Goal: Task Accomplishment & Management: Complete application form

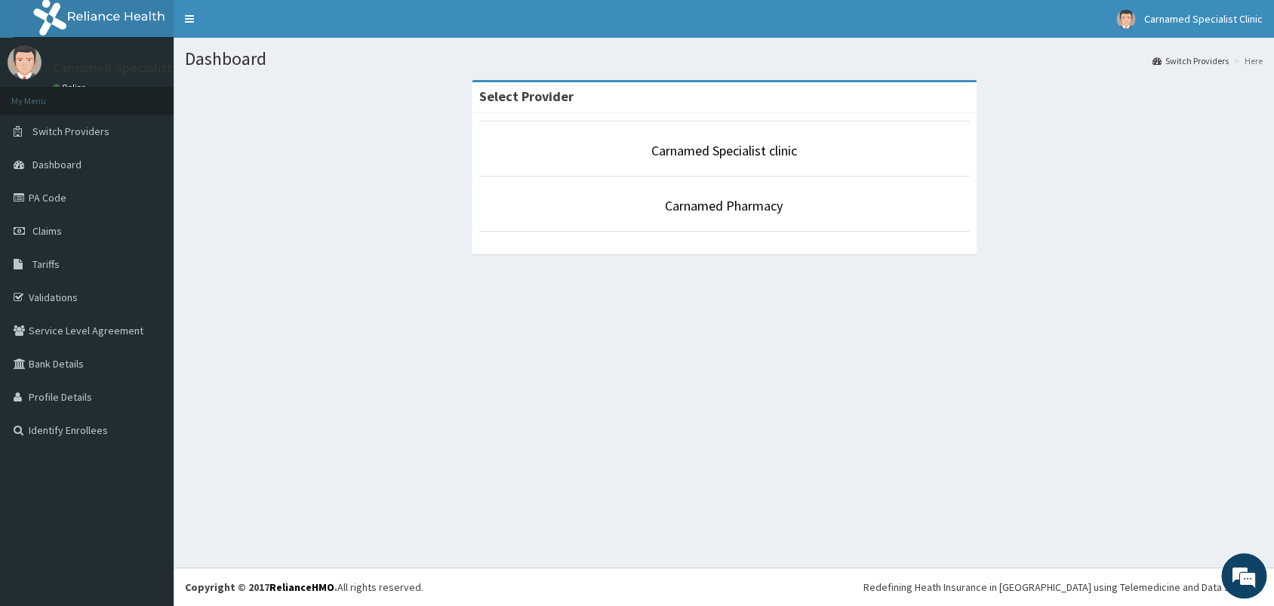
click at [60, 232] on span "Claims" at bounding box center [46, 231] width 29 height 14
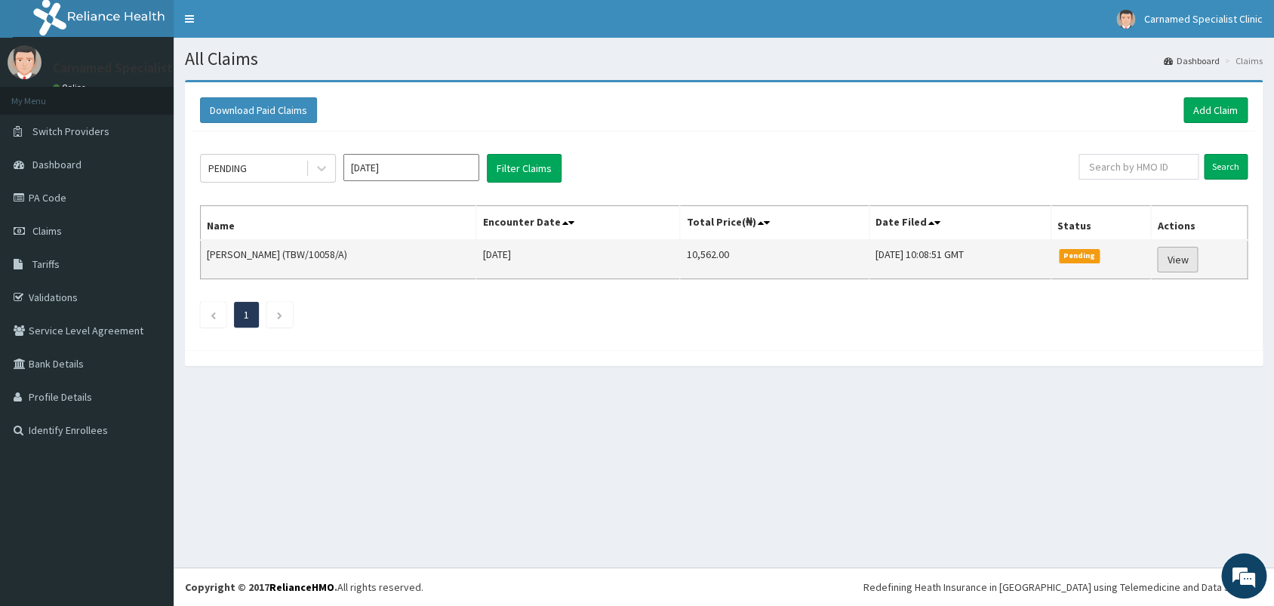
click at [1189, 260] on link "View" at bounding box center [1177, 260] width 41 height 26
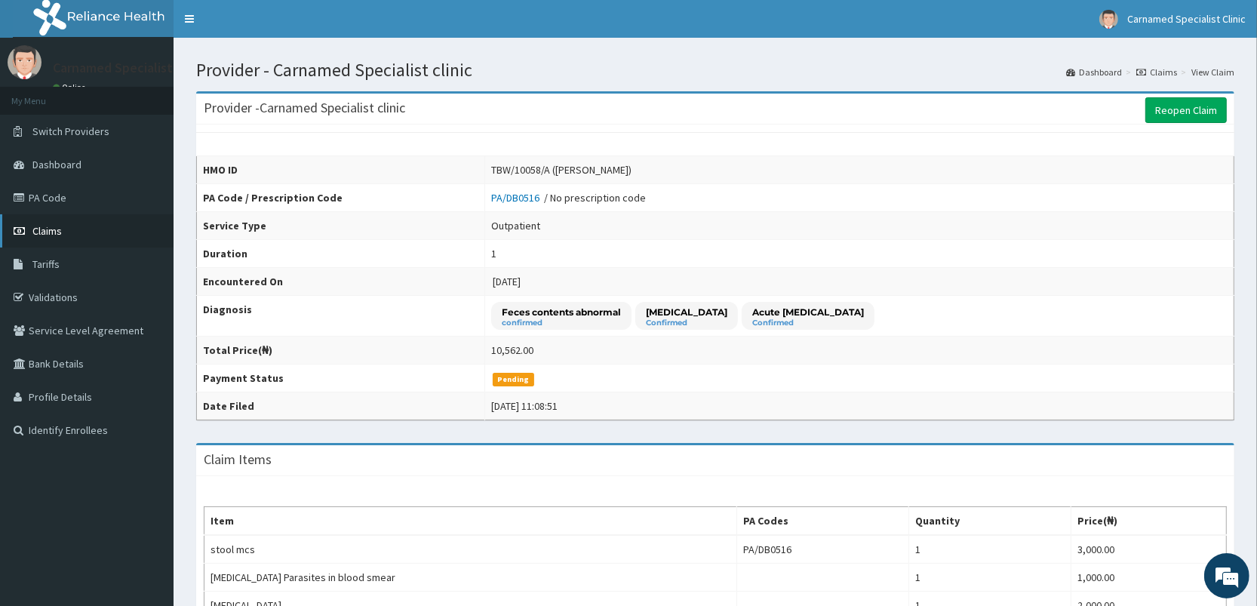
click at [67, 226] on link "Claims" at bounding box center [87, 230] width 174 height 33
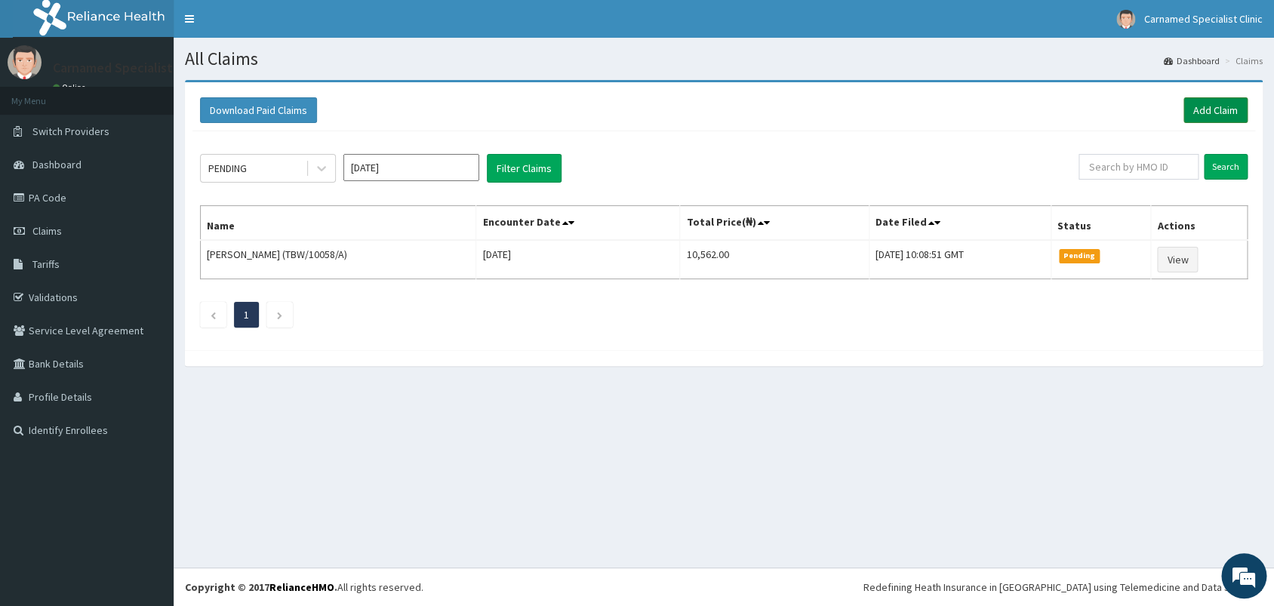
click at [1208, 112] on link "Add Claim" at bounding box center [1215, 110] width 64 height 26
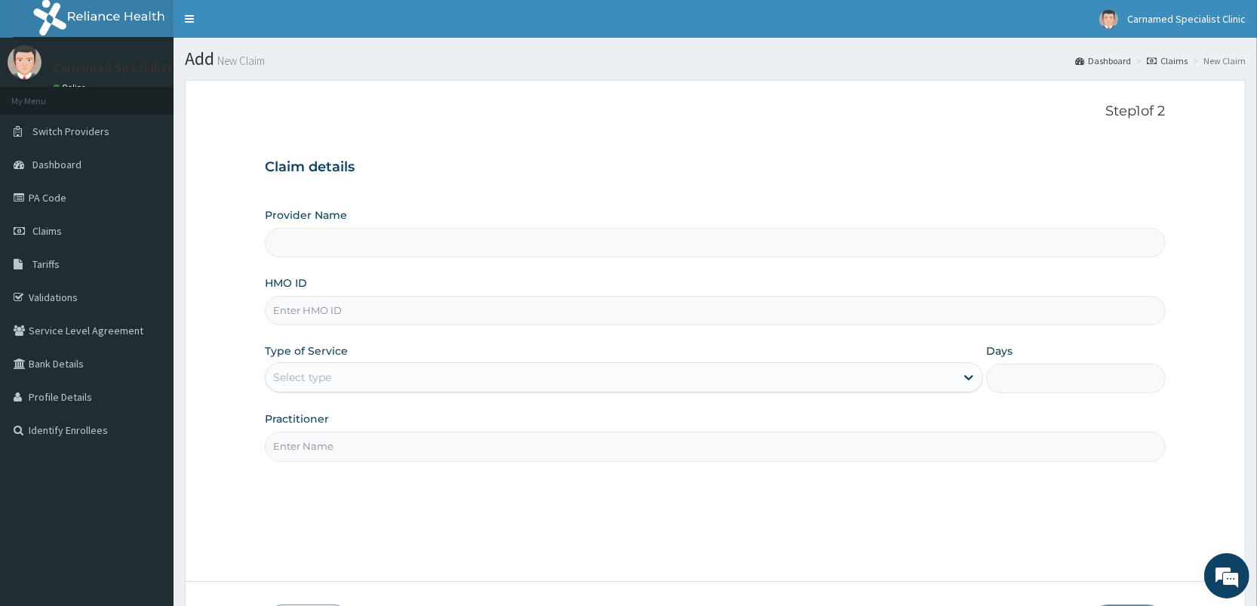
click at [364, 234] on input "Provider Name" at bounding box center [715, 242] width 900 height 29
type input "Carnamed Specialist clinic"
click at [346, 318] on input "HMO ID" at bounding box center [715, 310] width 900 height 29
type input "DDZ/10015/C"
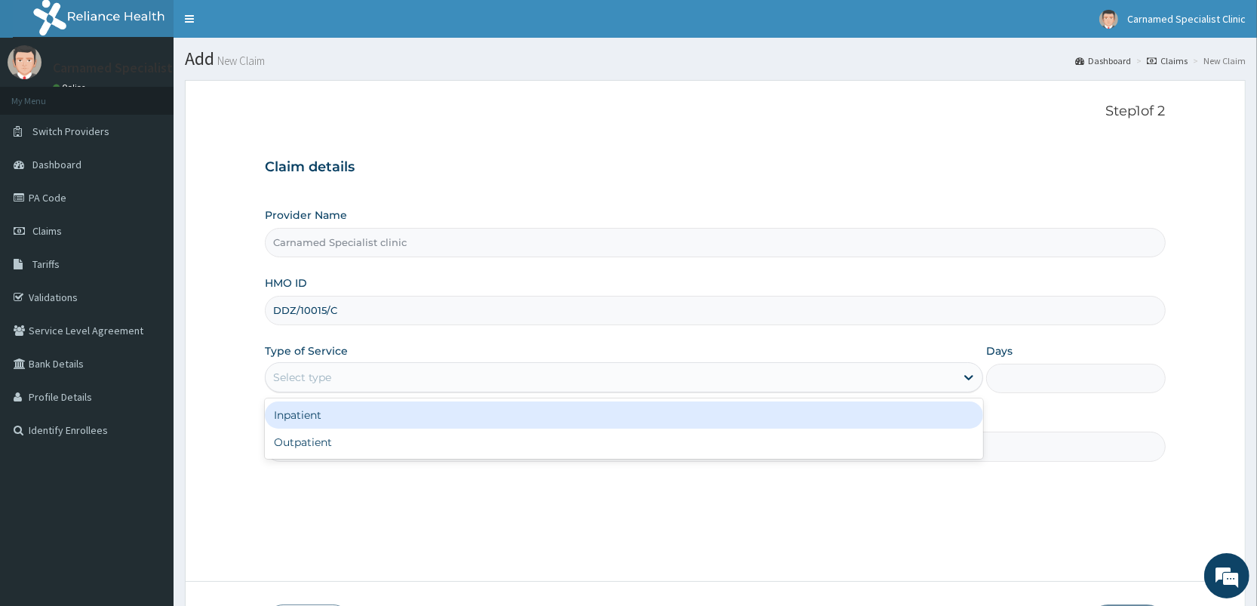
click at [339, 376] on div "Select type" at bounding box center [611, 377] width 690 height 24
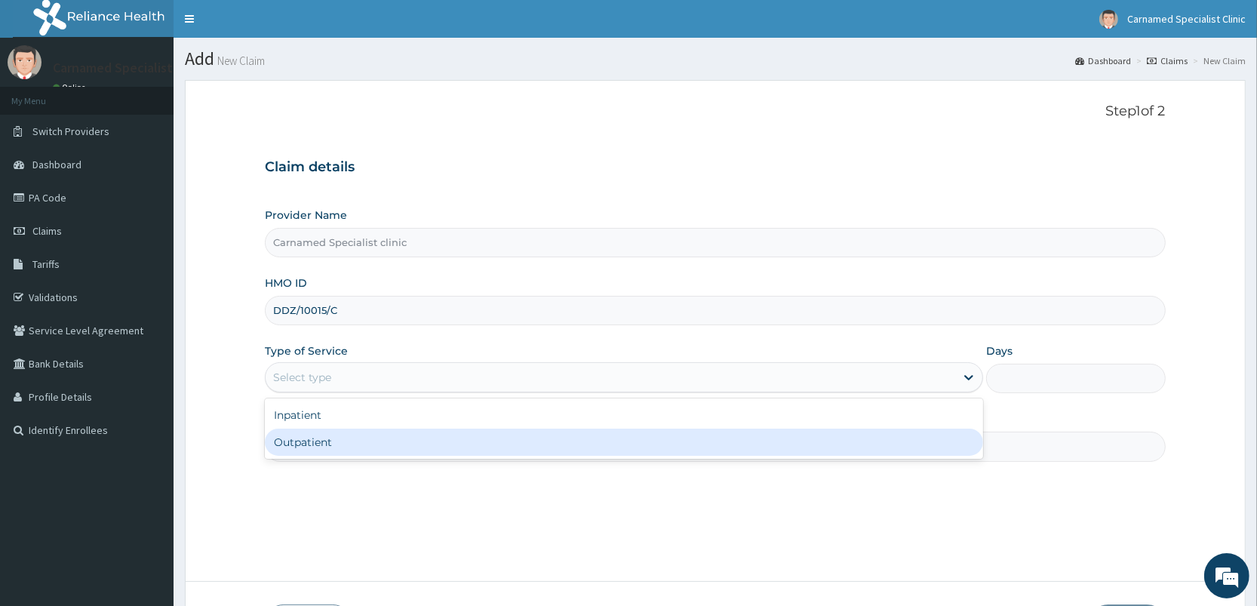
click at [294, 444] on div "Outpatient" at bounding box center [624, 442] width 718 height 27
type input "1"
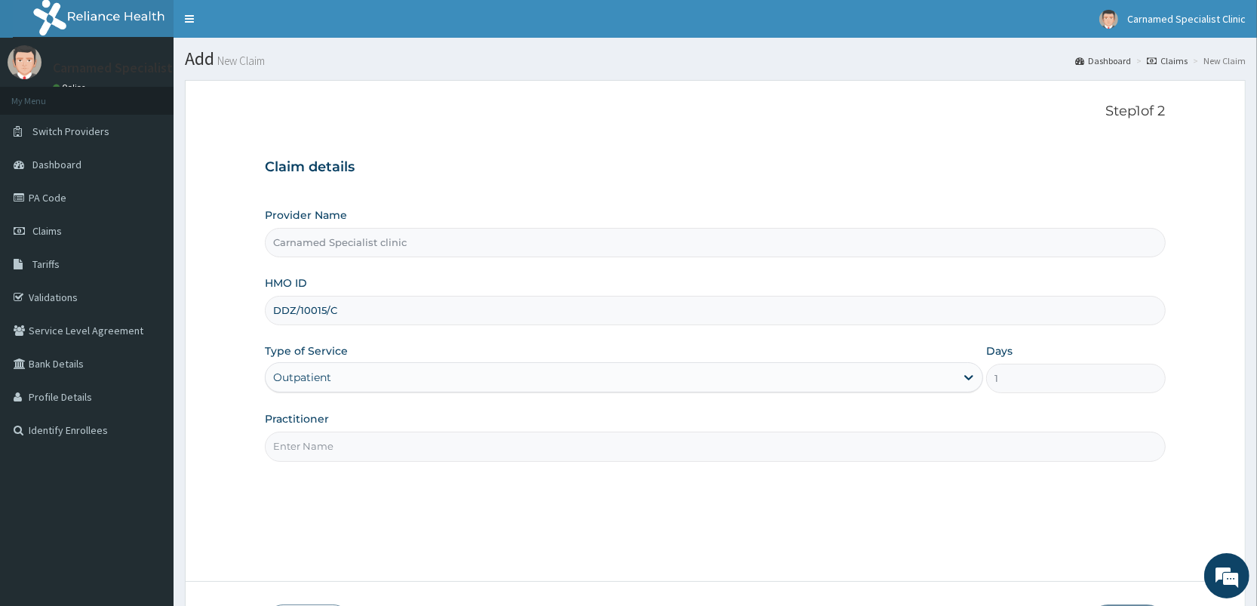
click at [325, 441] on input "Practitioner" at bounding box center [715, 446] width 900 height 29
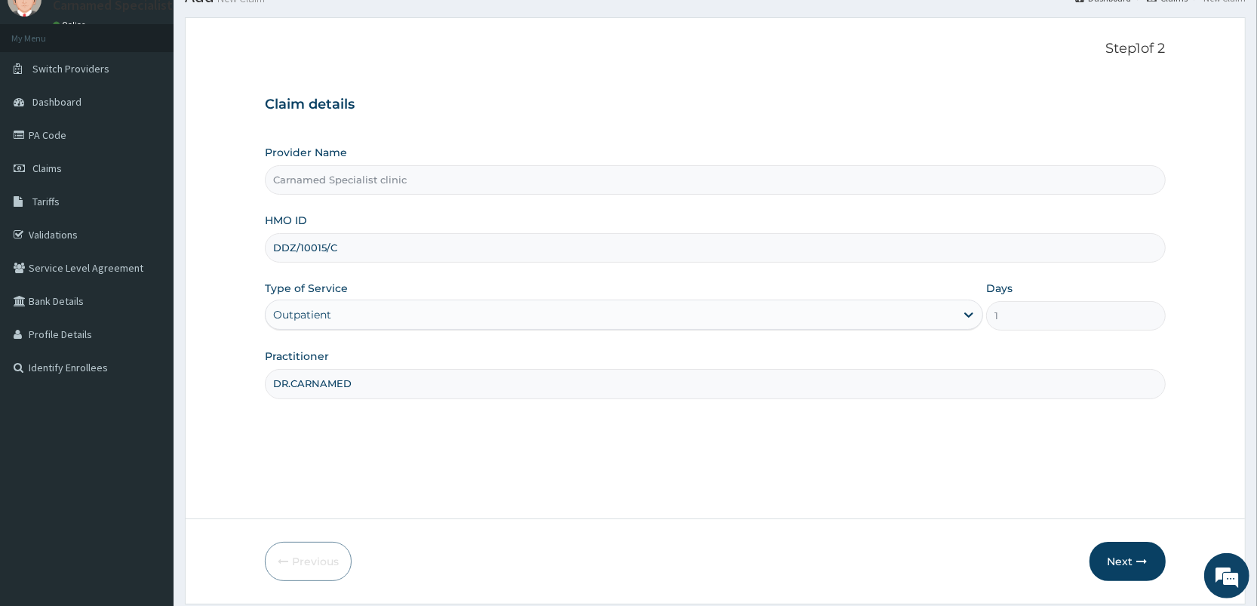
scroll to position [111, 0]
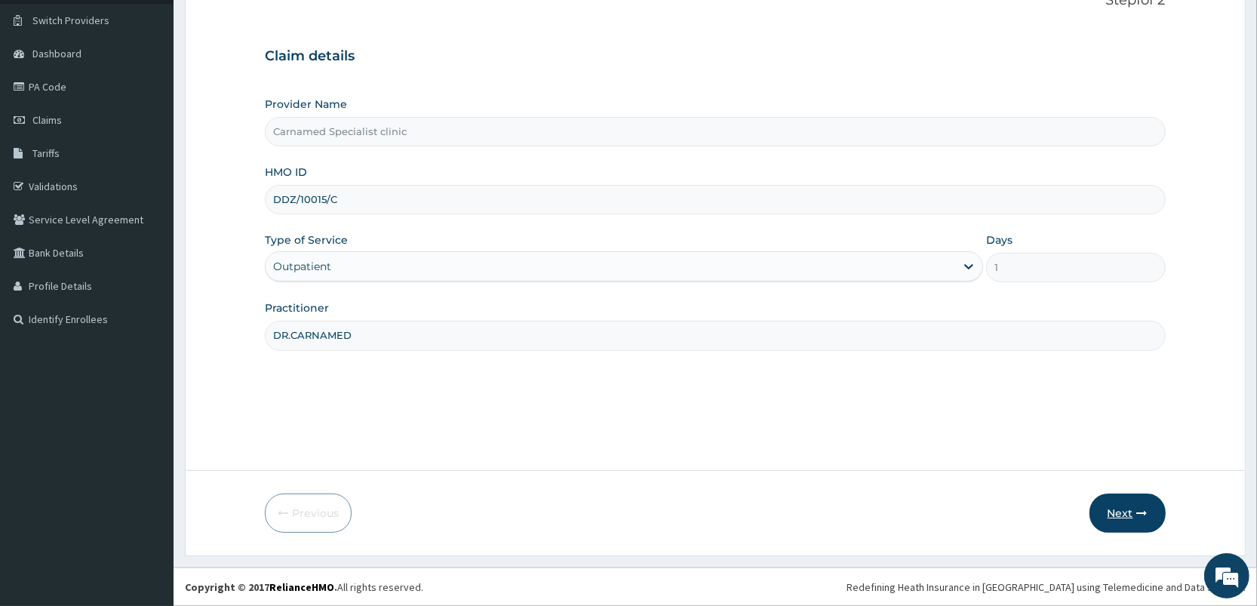
type input "DR.CARNAMED"
click at [1131, 503] on button "Next" at bounding box center [1128, 513] width 76 height 39
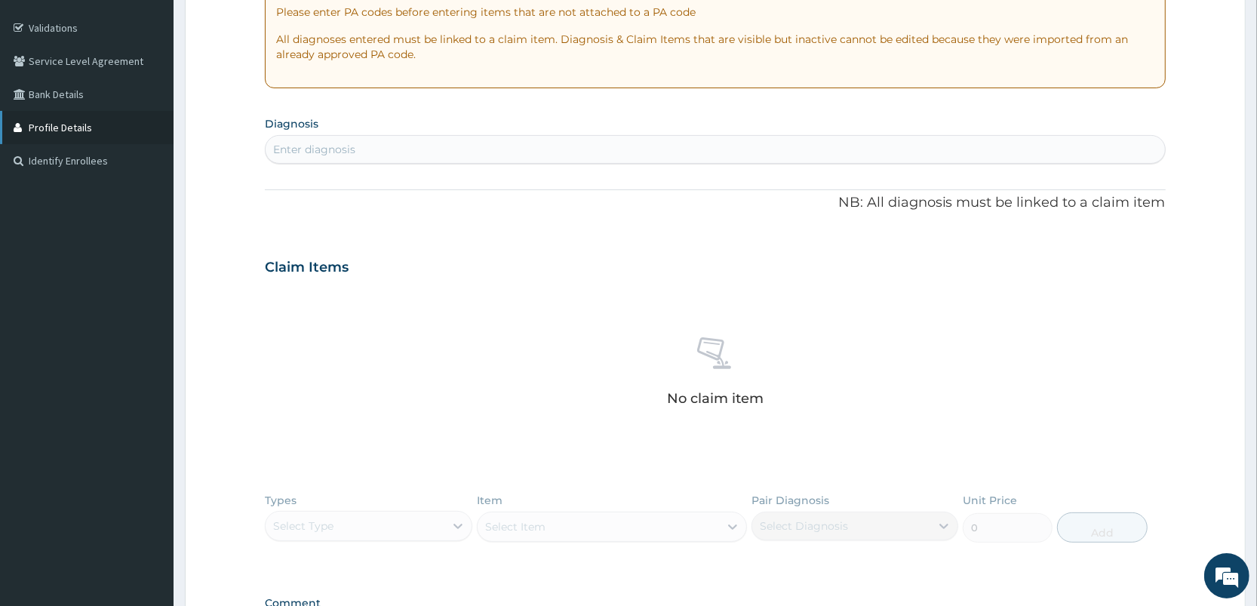
scroll to position [0, 0]
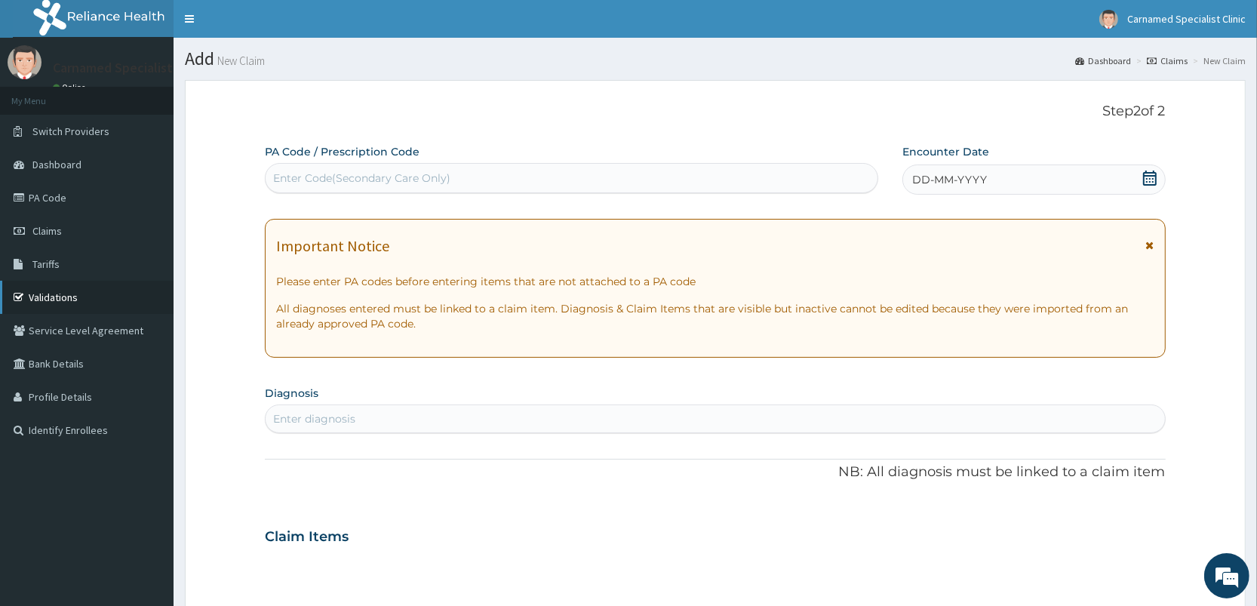
click at [75, 294] on link "Validations" at bounding box center [87, 297] width 174 height 33
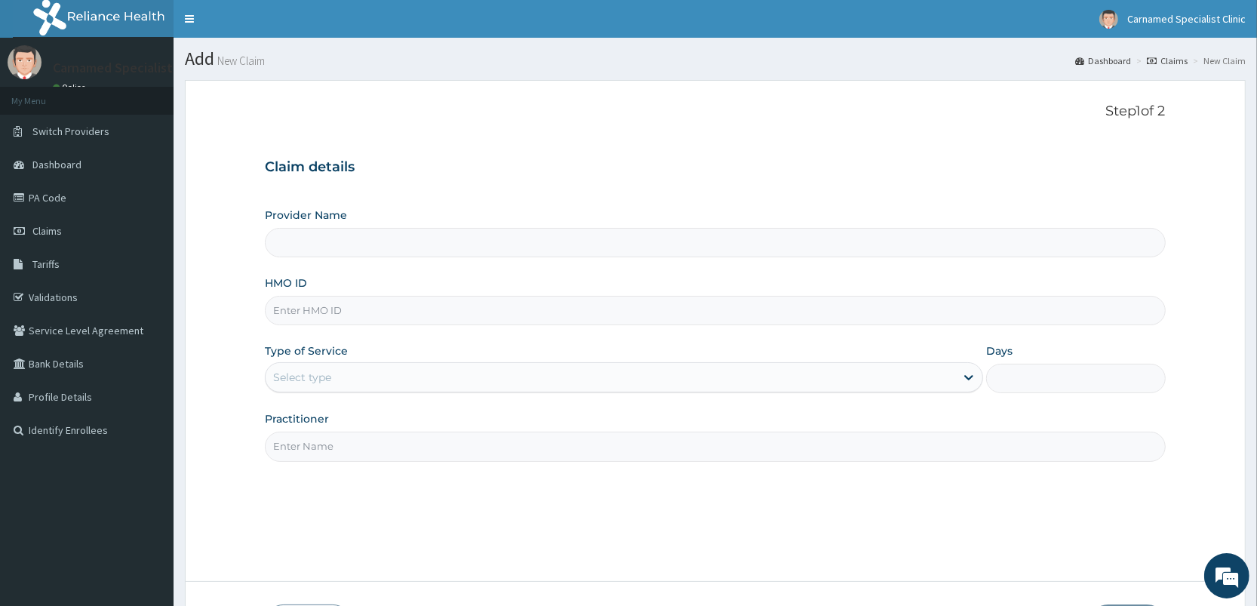
type input "Carnamed Specialist clinic"
click at [382, 314] on input "HMO ID" at bounding box center [715, 310] width 900 height 29
type input "DDZ/10116/A"
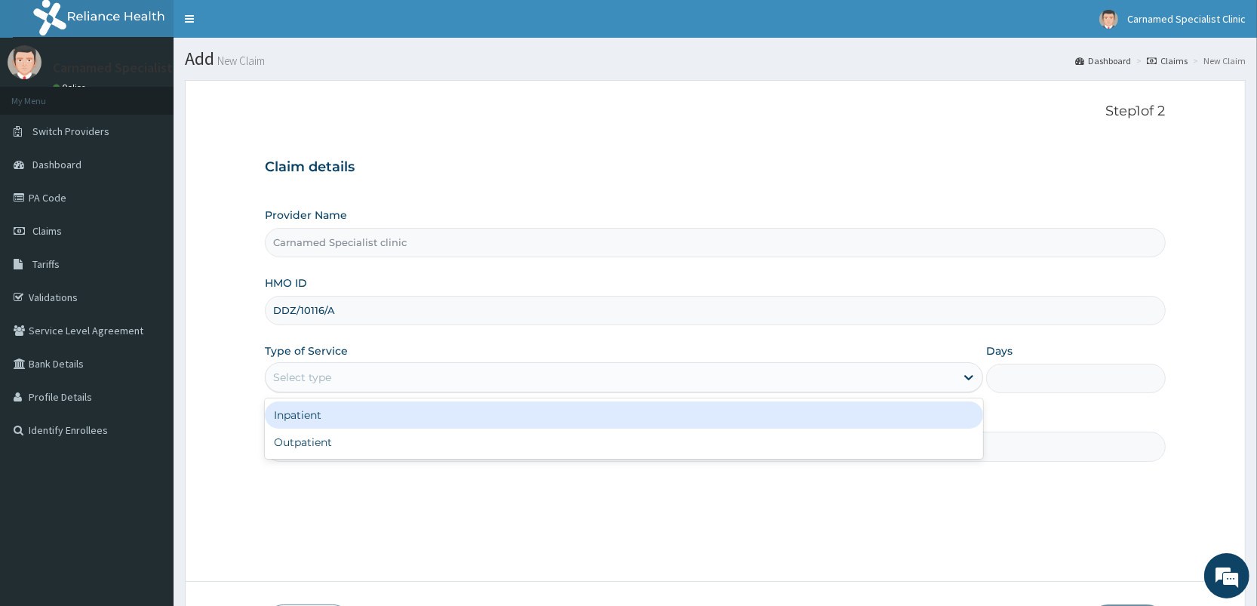
click at [361, 386] on div "Select type" at bounding box center [611, 377] width 690 height 24
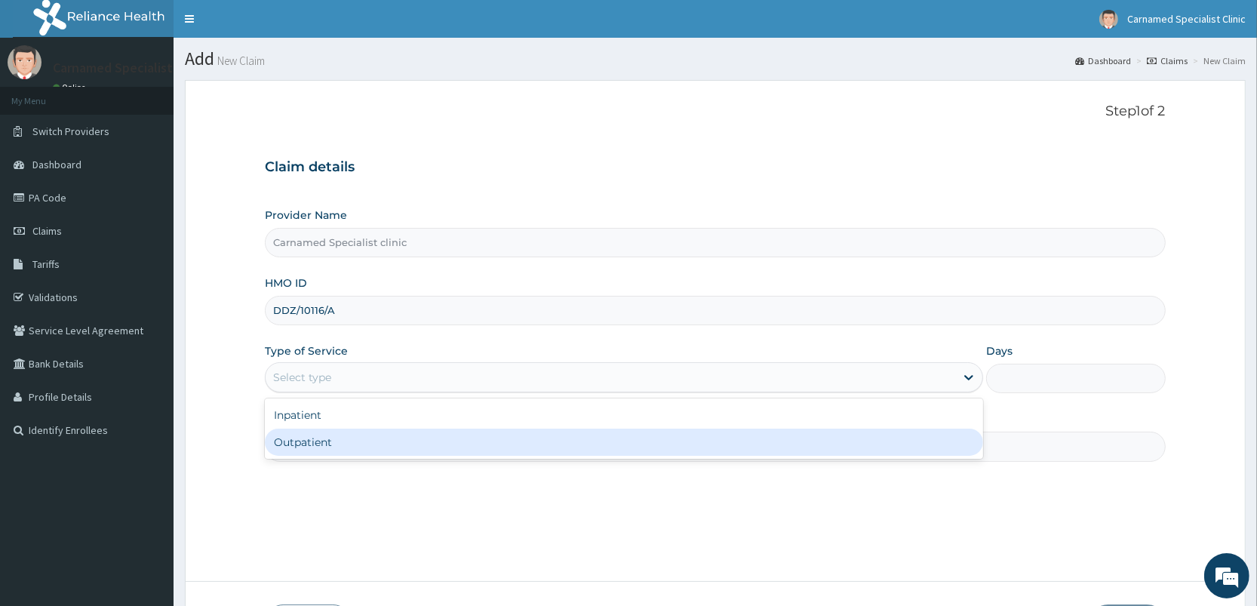
click at [333, 445] on div "Outpatient" at bounding box center [624, 442] width 718 height 27
type input "1"
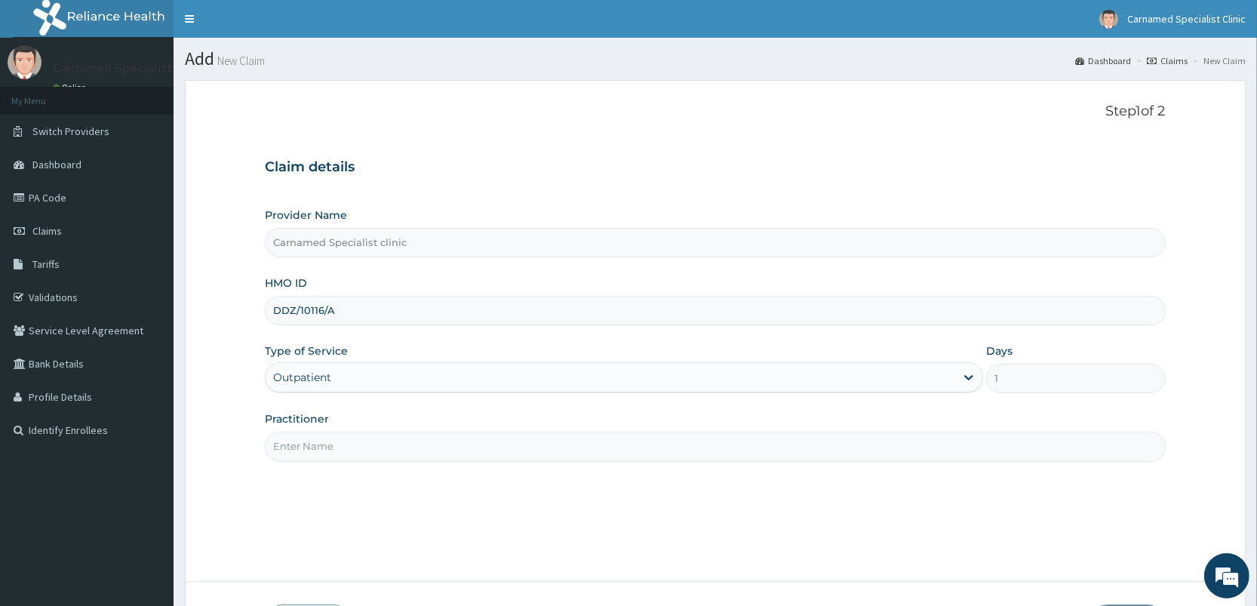
click at [442, 447] on input "Practitioner" at bounding box center [715, 446] width 900 height 29
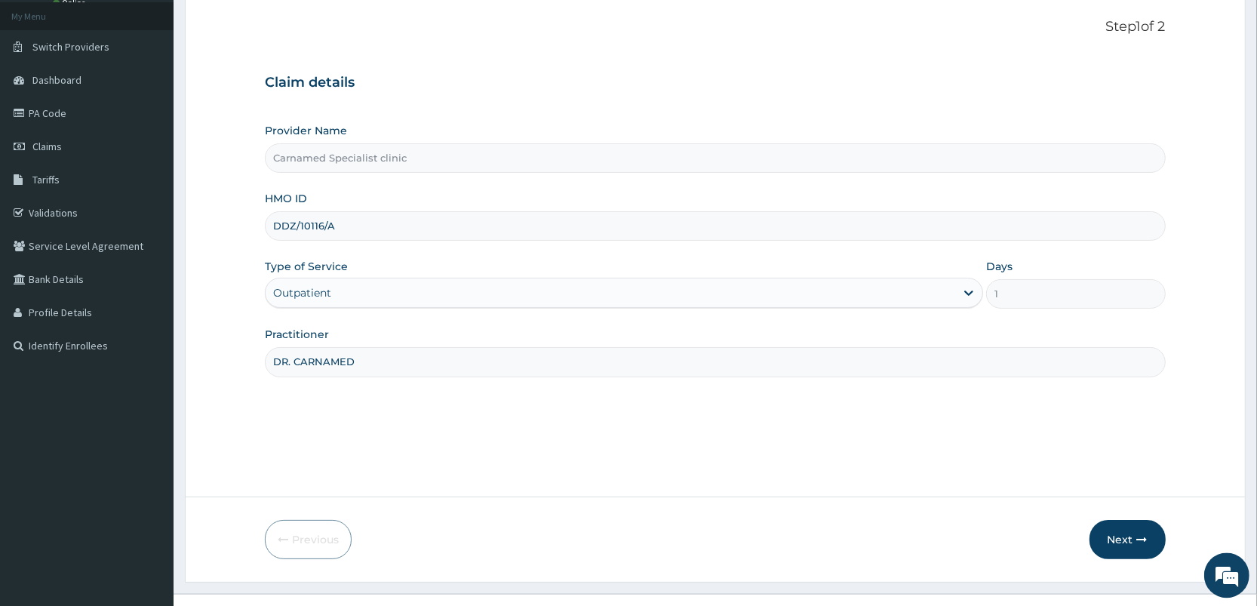
scroll to position [111, 0]
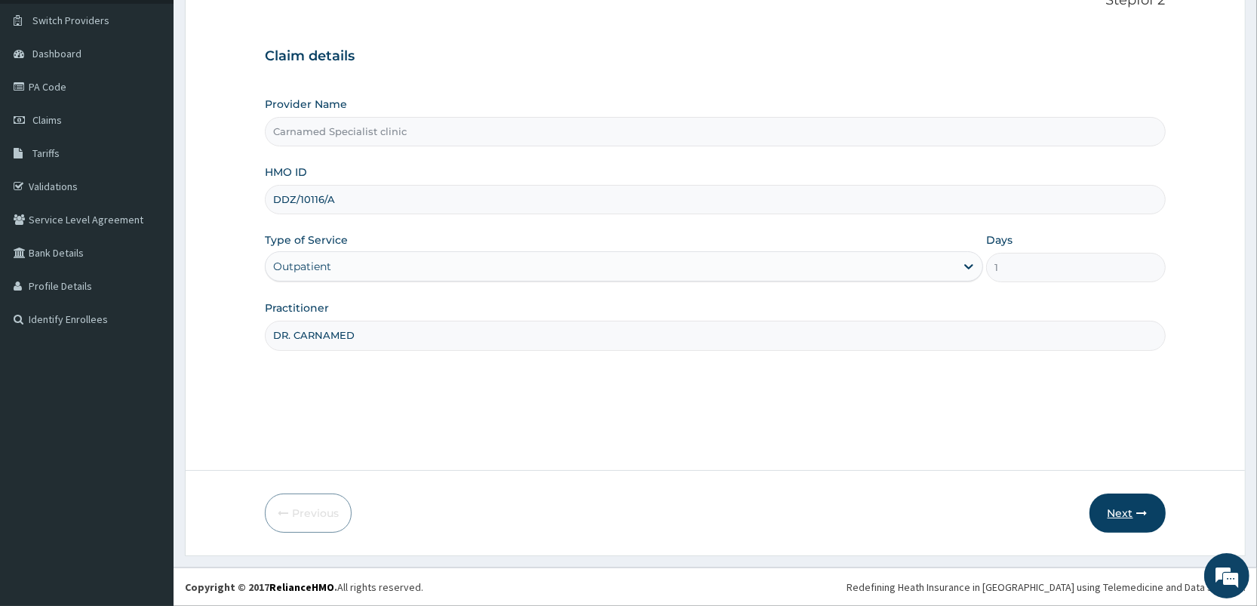
type input "DR. CARNAMED"
click at [1148, 505] on button "Next" at bounding box center [1128, 513] width 76 height 39
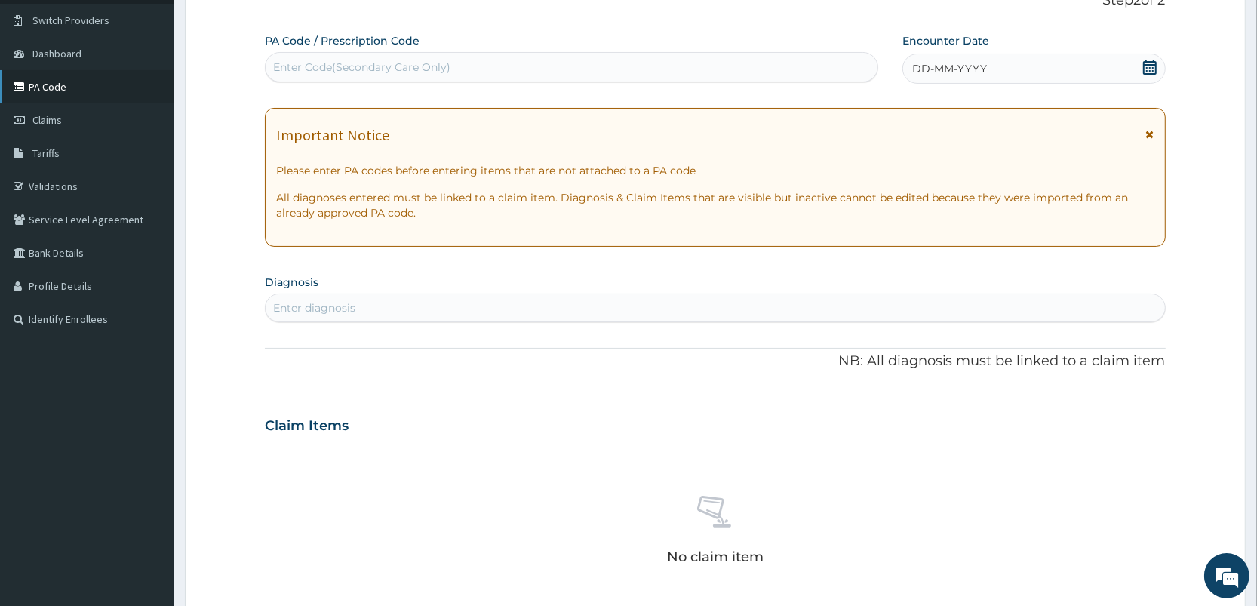
click at [78, 75] on link "PA Code" at bounding box center [87, 86] width 174 height 33
